Goal: Navigation & Orientation: Find specific page/section

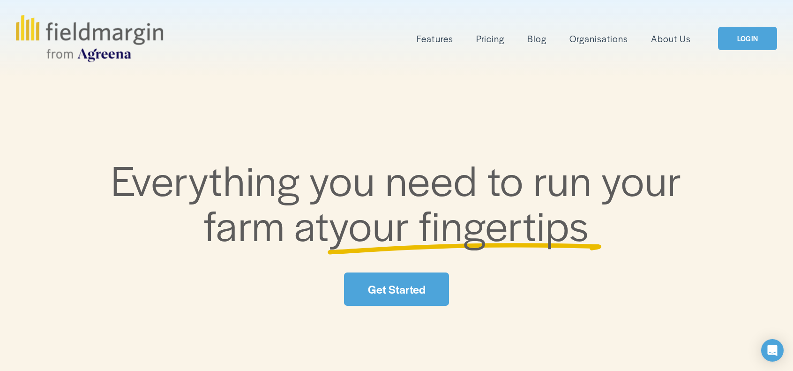
click at [730, 42] on link "LOGIN" at bounding box center [747, 39] width 59 height 24
